Goal: Find specific page/section: Find specific page/section

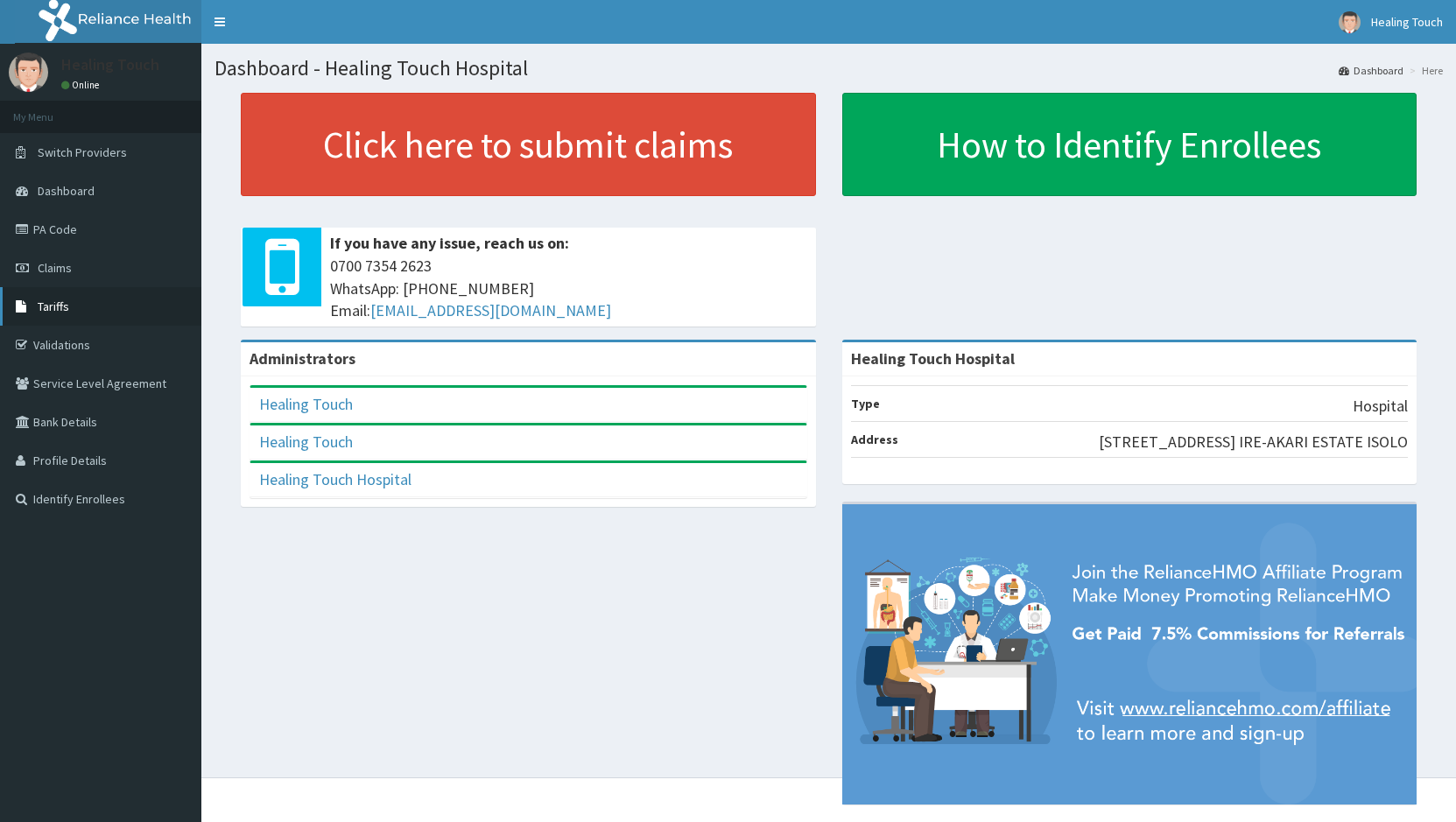
click at [73, 313] on link "Tariffs" at bounding box center [100, 306] width 201 height 38
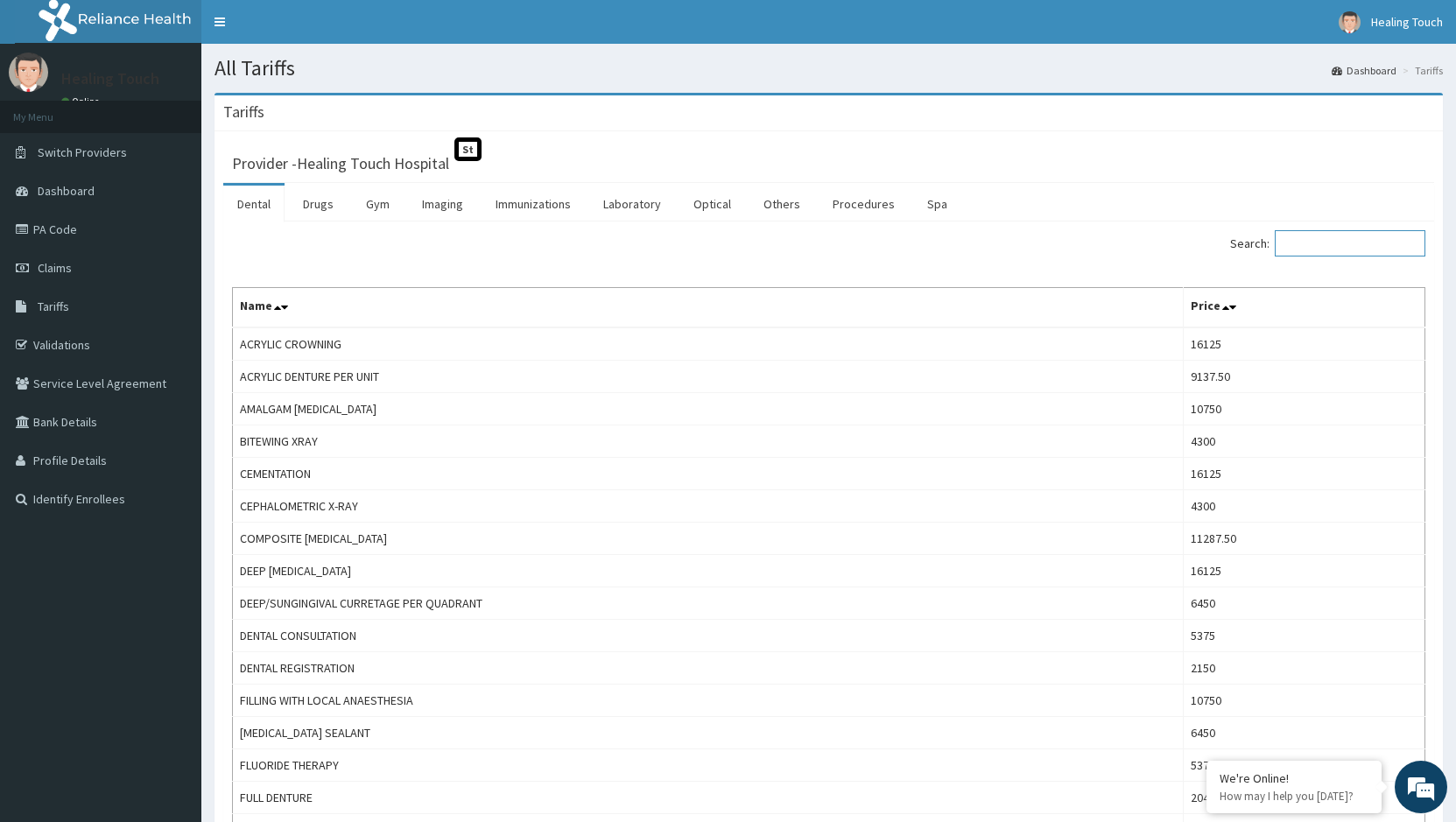
click at [1317, 250] on input "Search:" at bounding box center [1350, 243] width 150 height 26
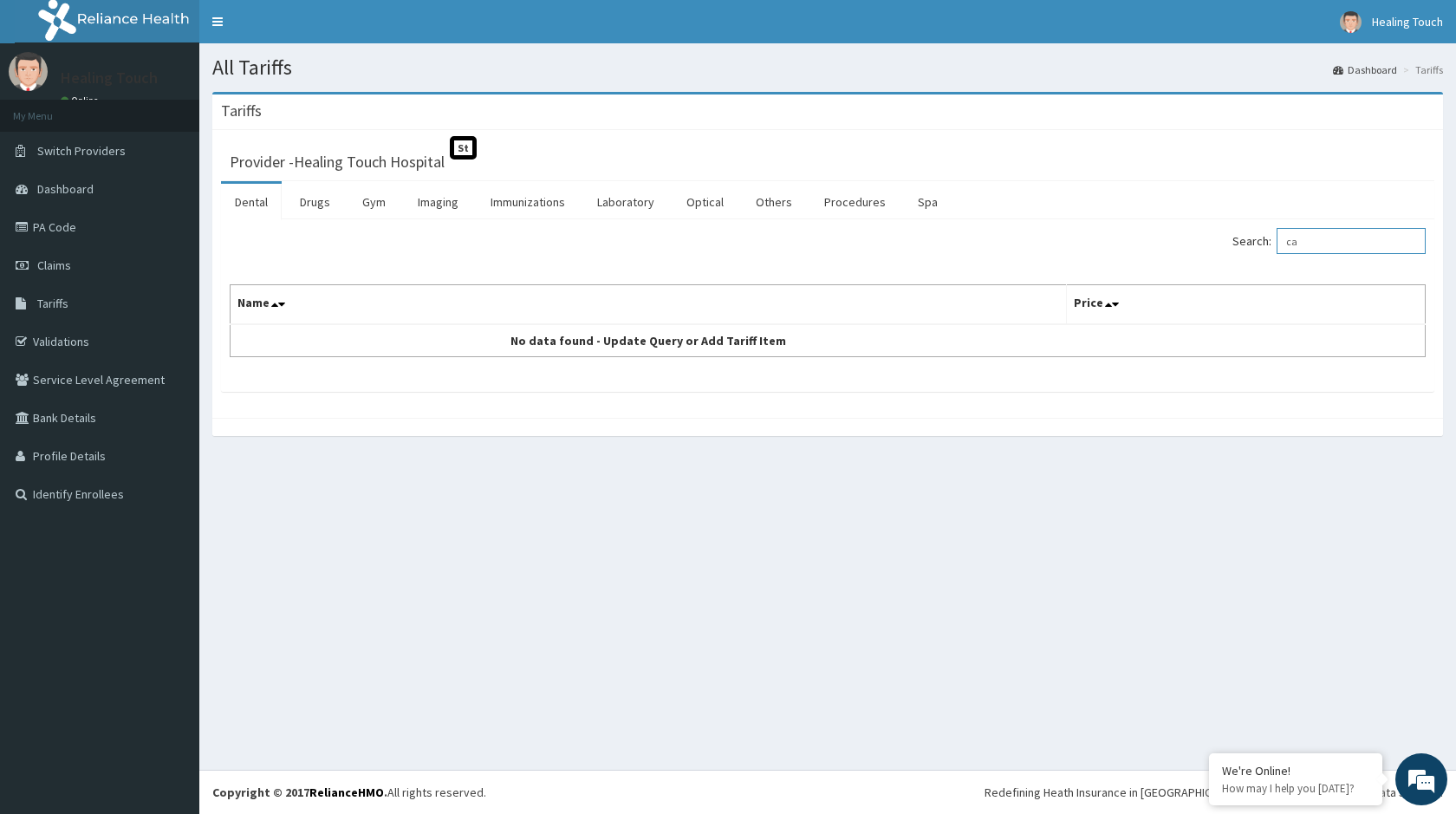
type input "c"
type input "lotion"
click at [326, 205] on link "Drugs" at bounding box center [315, 202] width 58 height 36
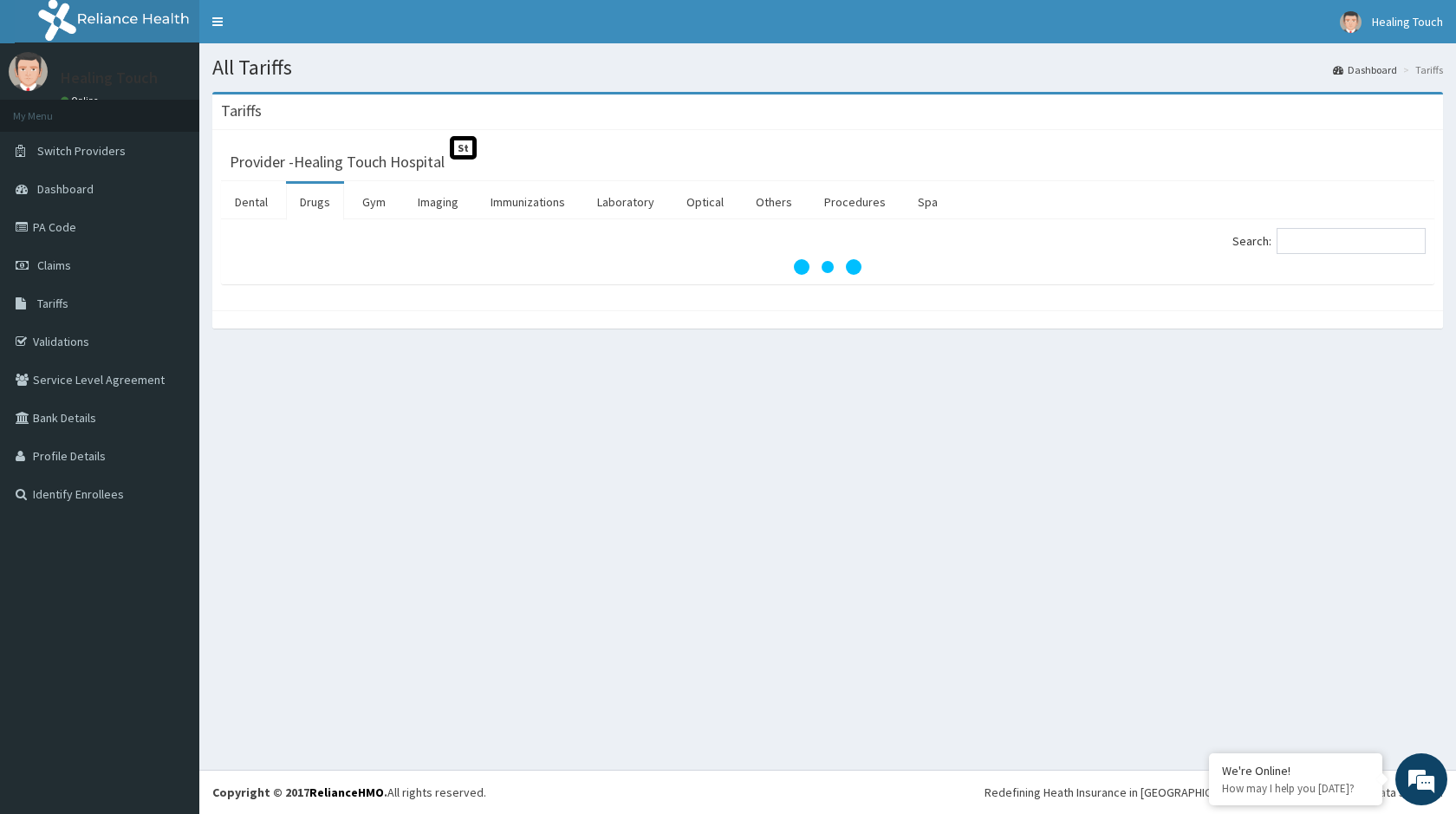
click at [300, 203] on link "Drugs" at bounding box center [315, 202] width 58 height 36
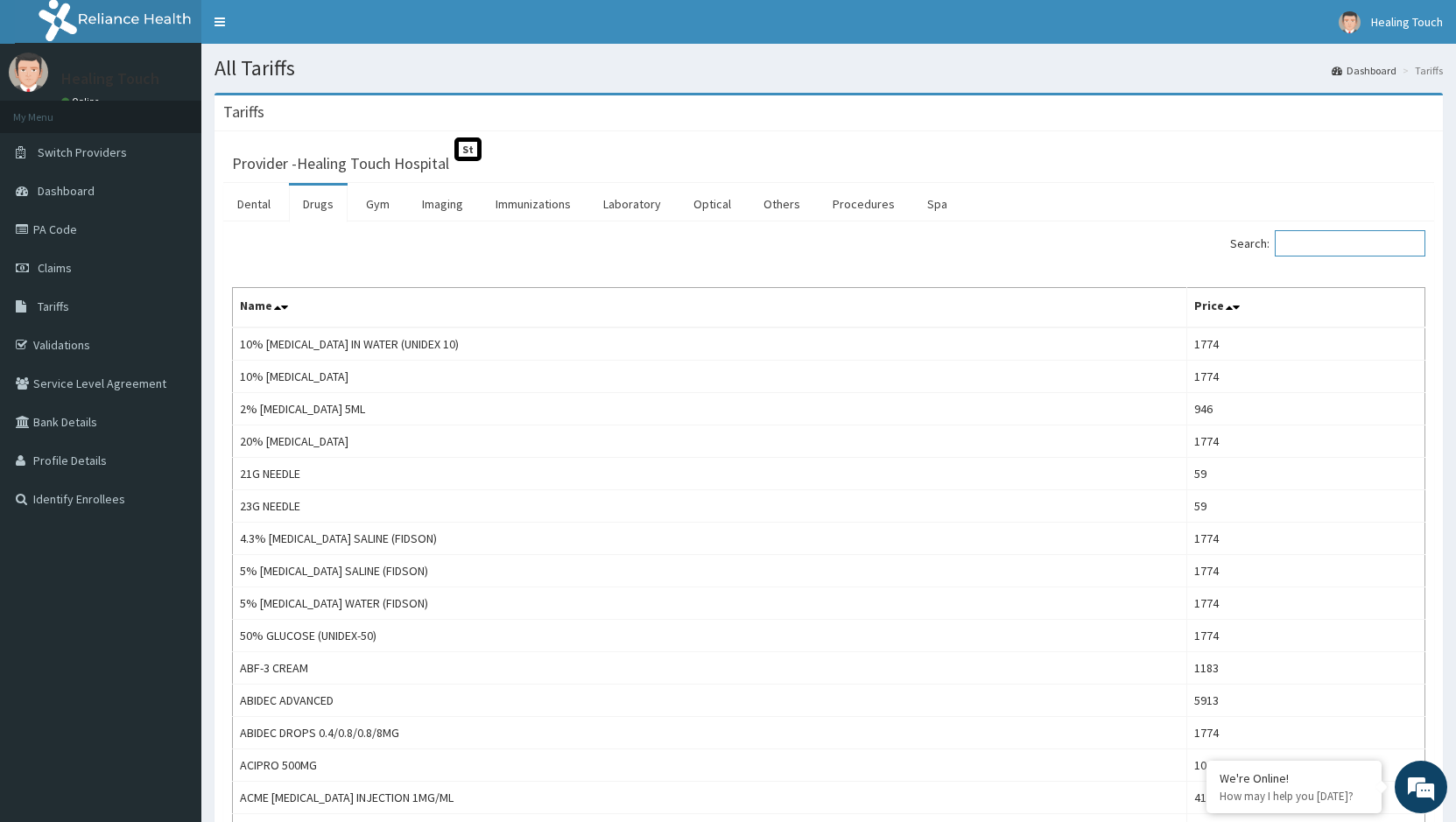
click at [1323, 244] on input "Search:" at bounding box center [1350, 243] width 150 height 26
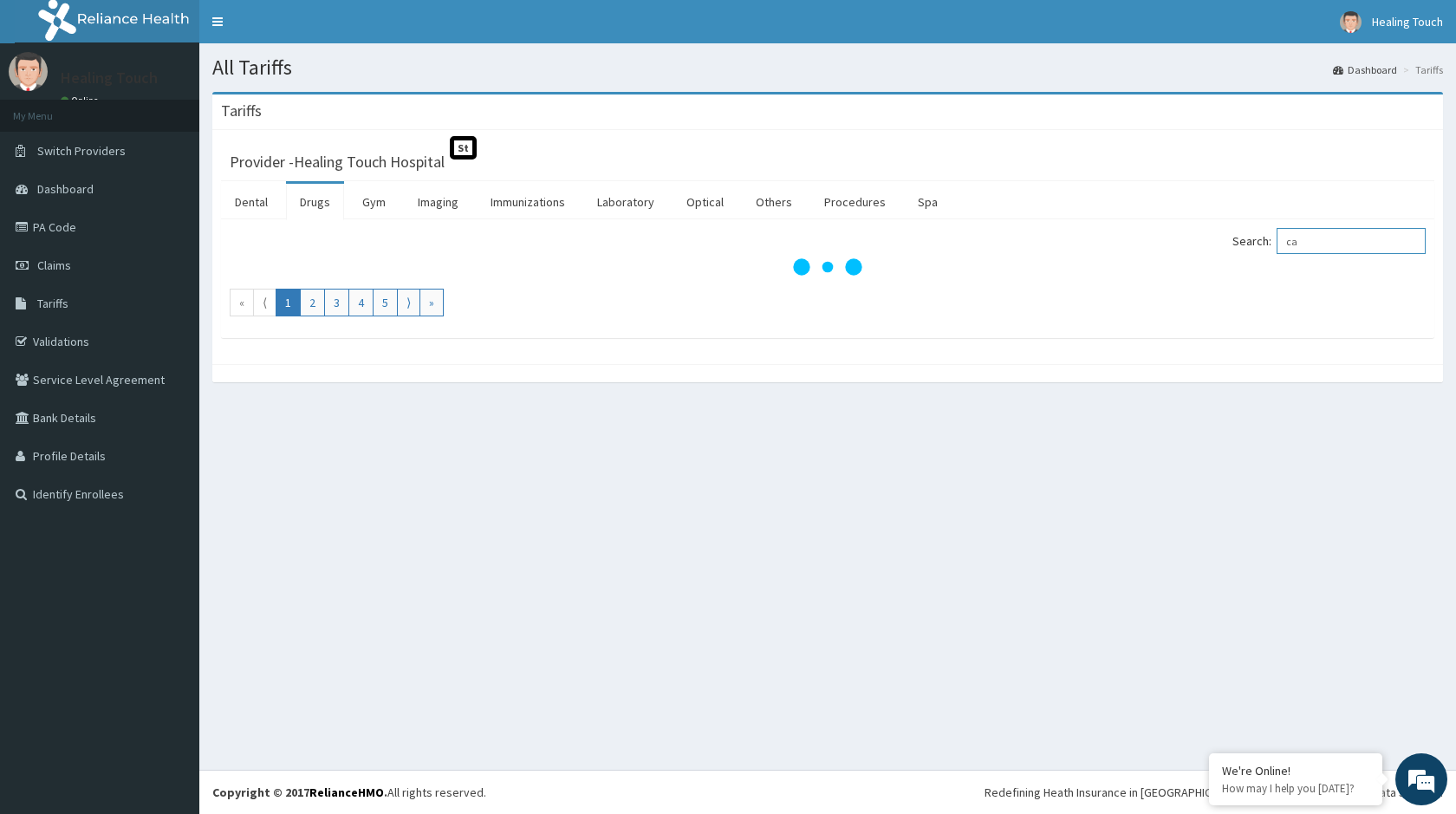
type input "c"
click at [326, 210] on link "Drugs" at bounding box center [315, 202] width 58 height 36
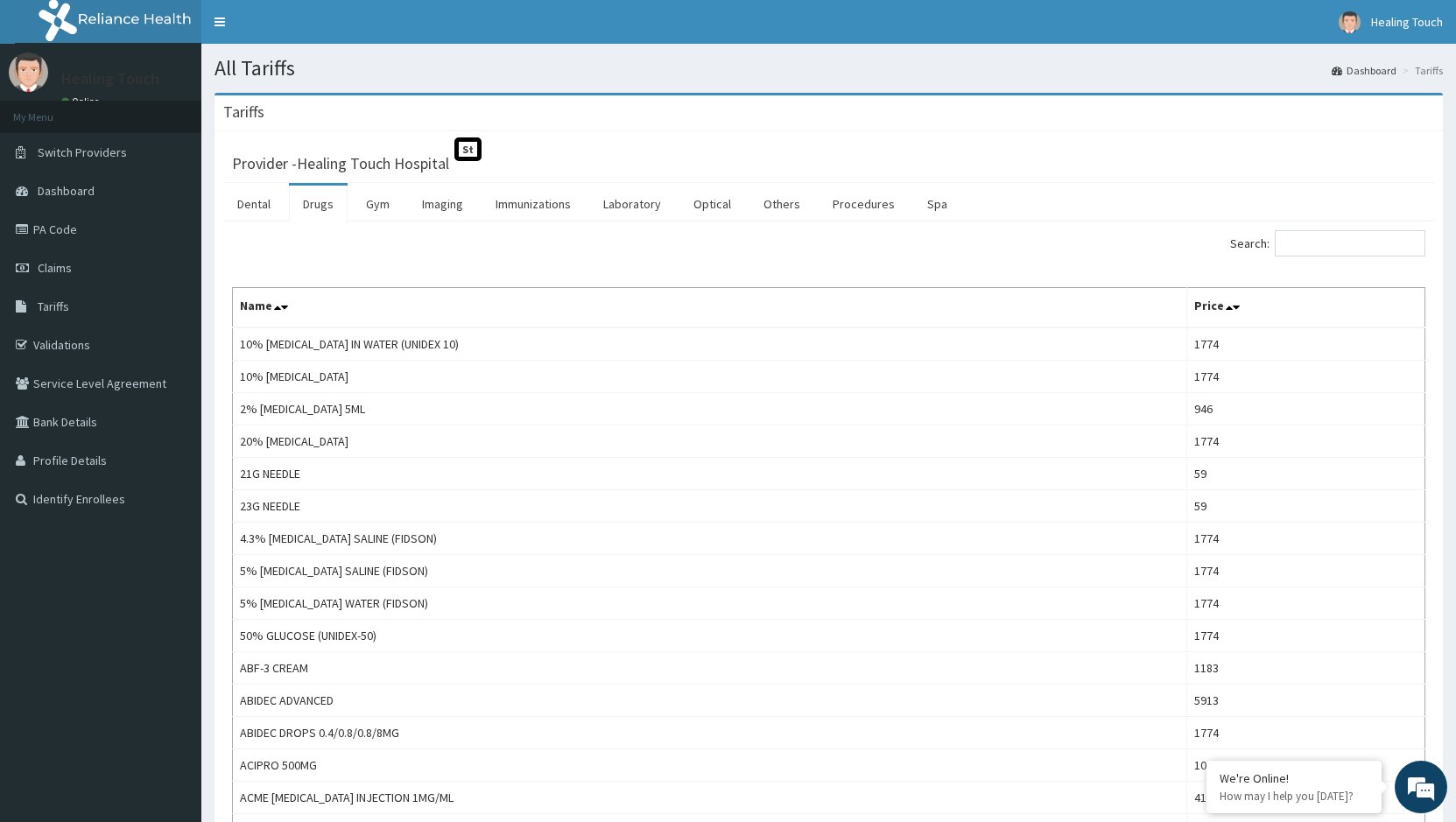
click at [325, 216] on link "Drugs" at bounding box center [318, 204] width 58 height 36
click at [373, 203] on link "Gym" at bounding box center [377, 204] width 52 height 36
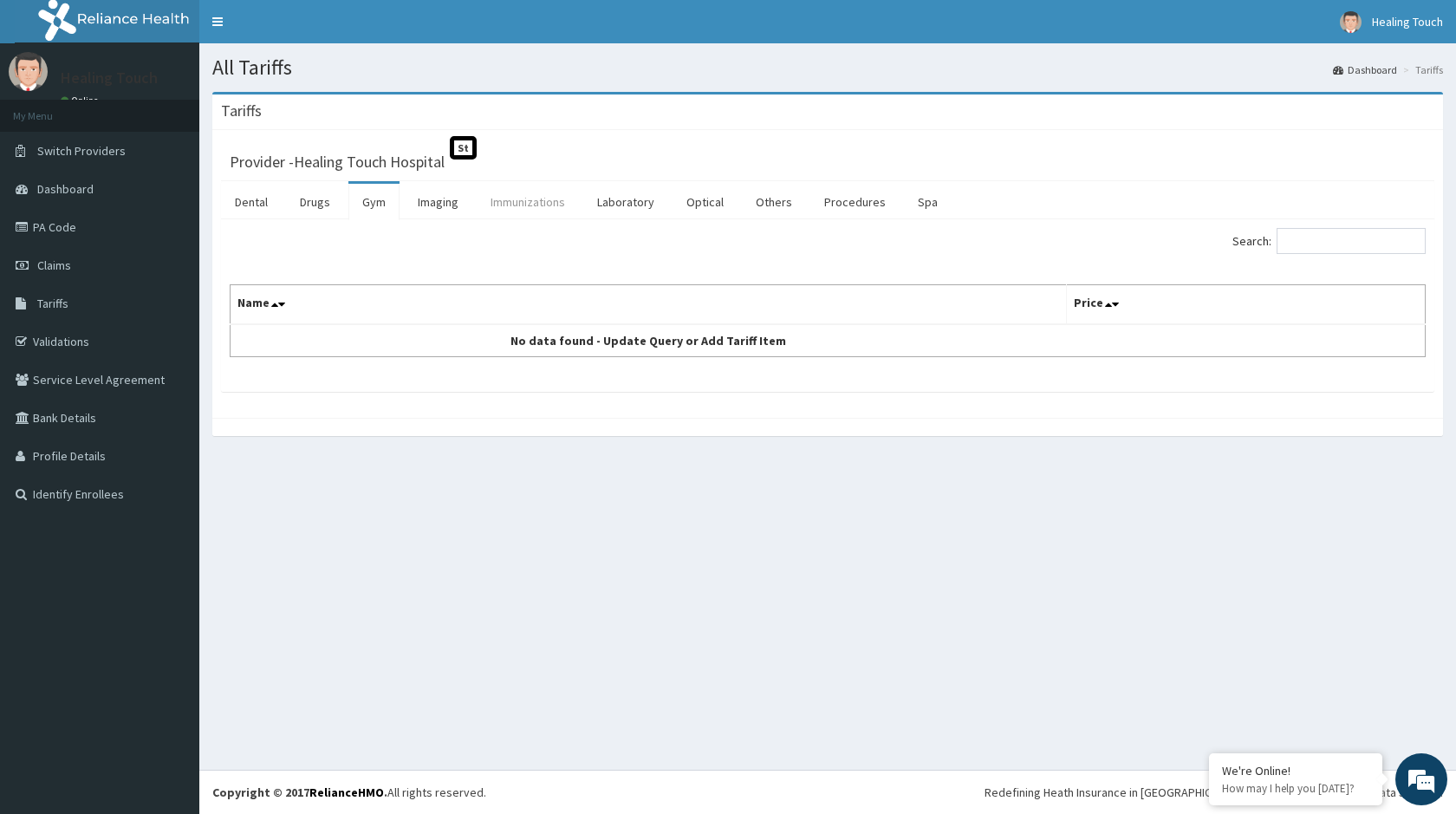
click at [529, 201] on link "Immunizations" at bounding box center [527, 202] width 102 height 36
